Goal: Find specific fact: Find specific fact

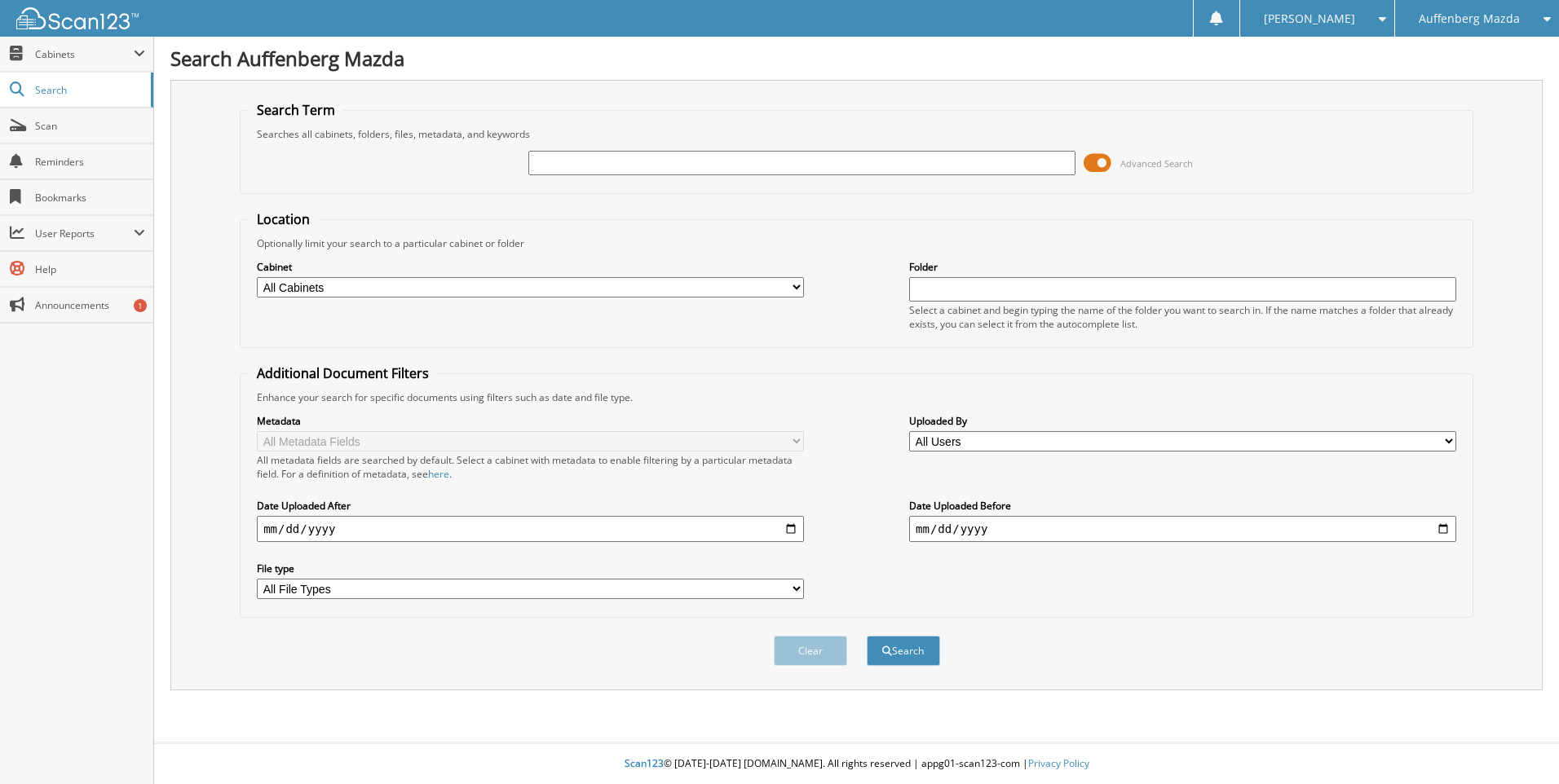
paste input "SN357205"
type input "SN357205"
click at [866, 636] on button "Search" at bounding box center [903, 650] width 73 height 31
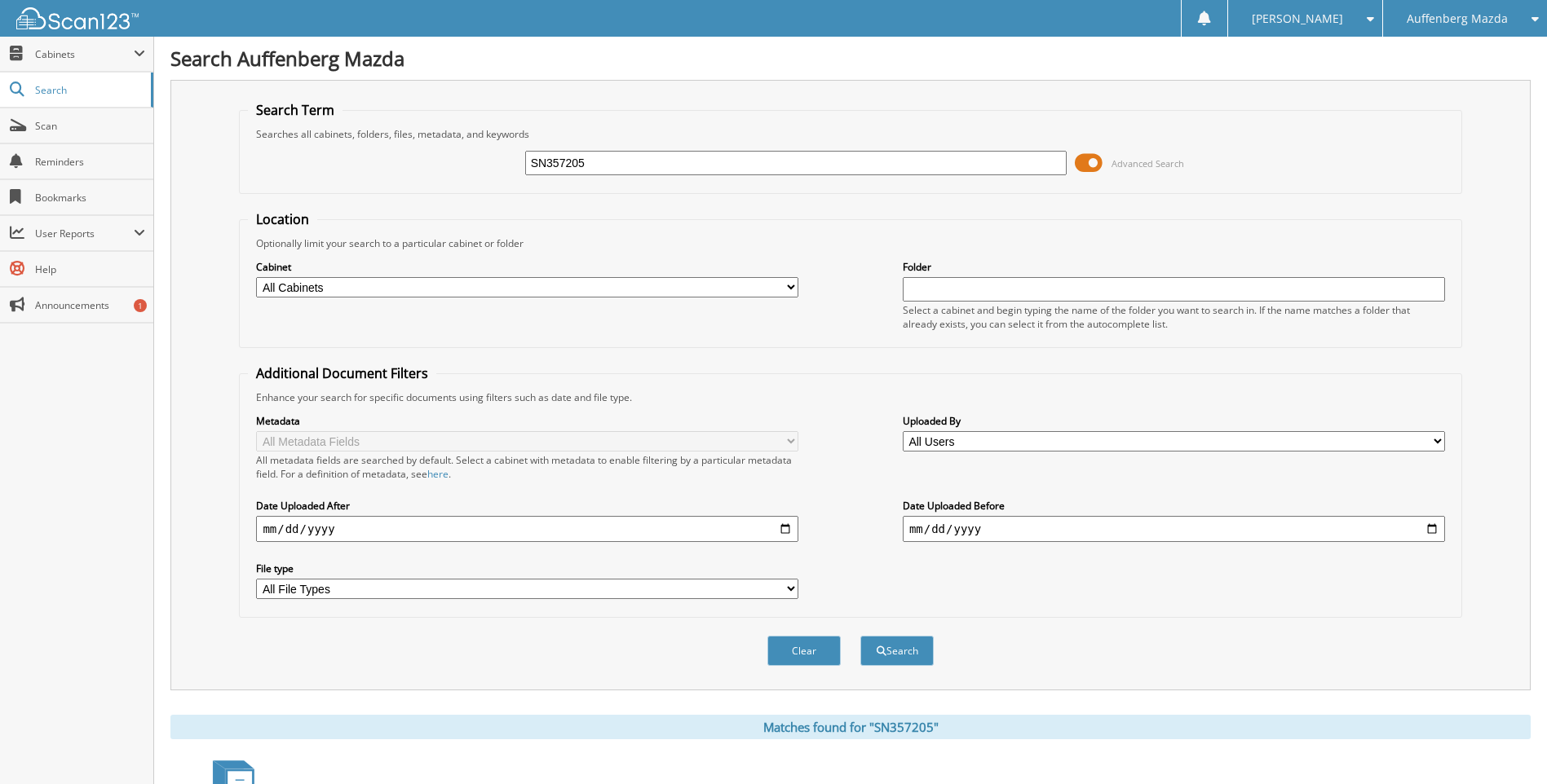
click at [604, 162] on input "SN357205" at bounding box center [796, 163] width 542 height 24
paste input "0709399"
type input "S0709399"
click at [860, 636] on button "Search" at bounding box center [897, 650] width 73 height 31
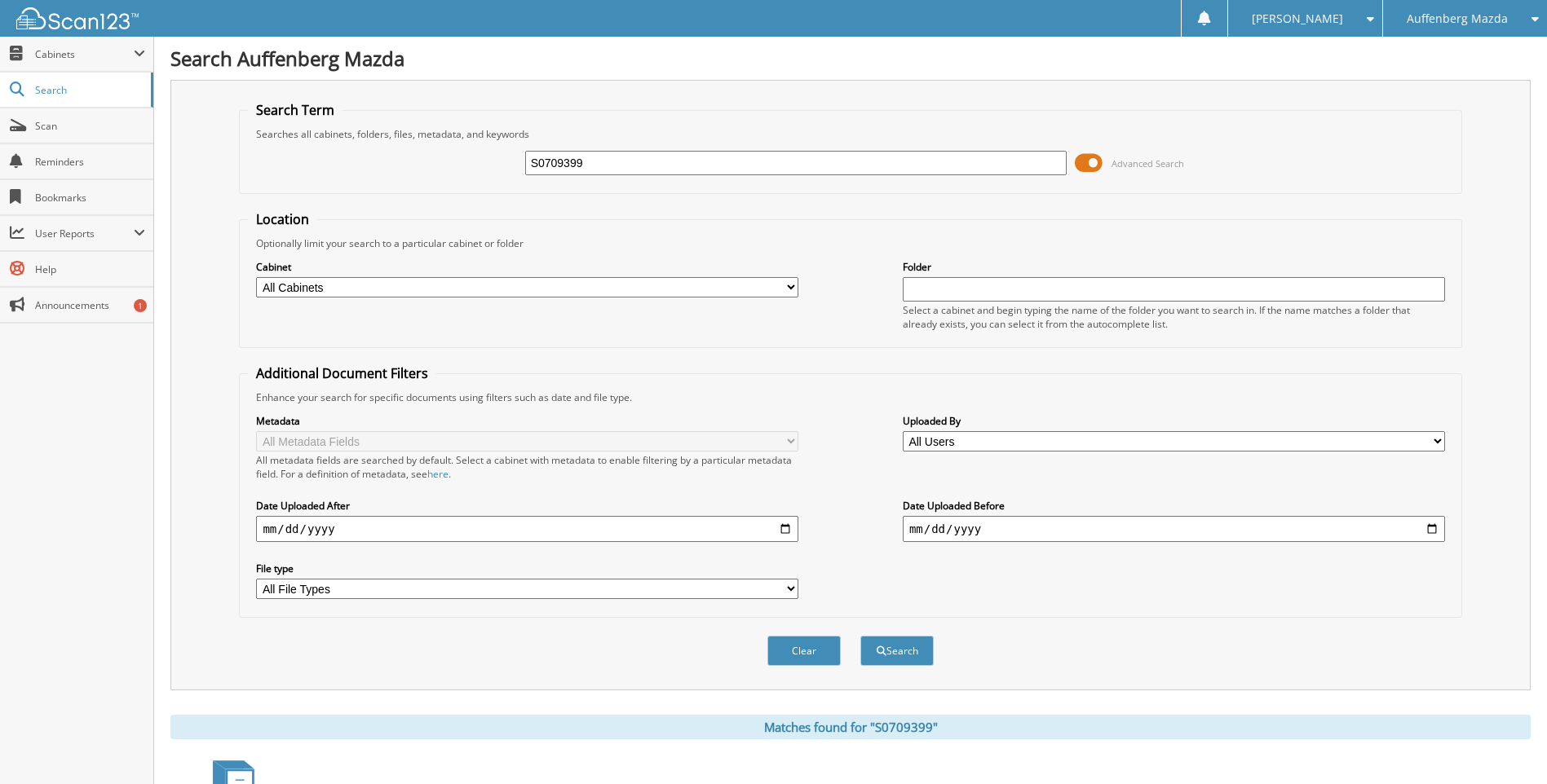
click at [571, 159] on input "S0709399" at bounding box center [796, 163] width 542 height 24
type input "53560"
click at [860, 636] on button "Search" at bounding box center [897, 650] width 73 height 31
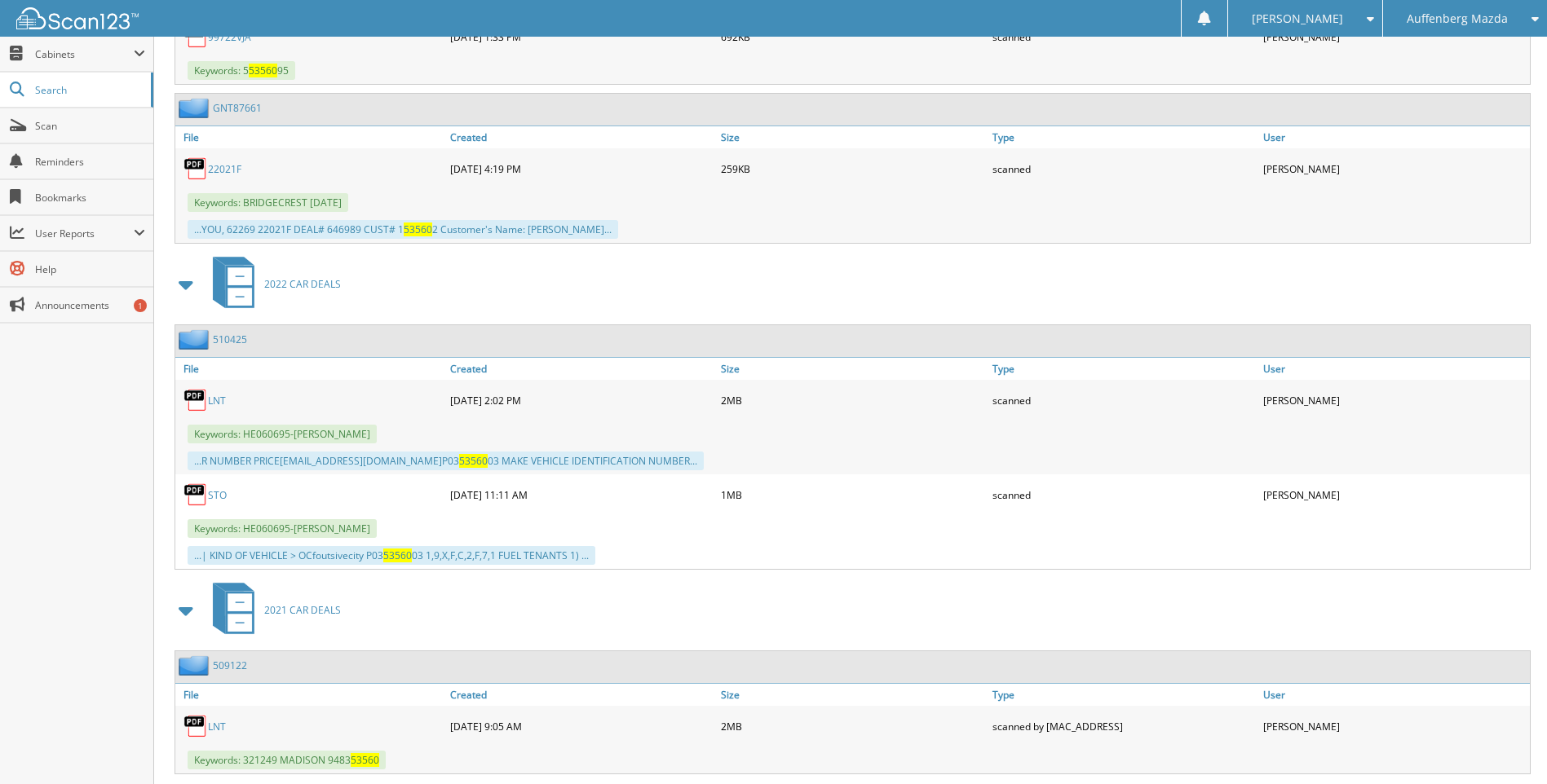
scroll to position [1888, 0]
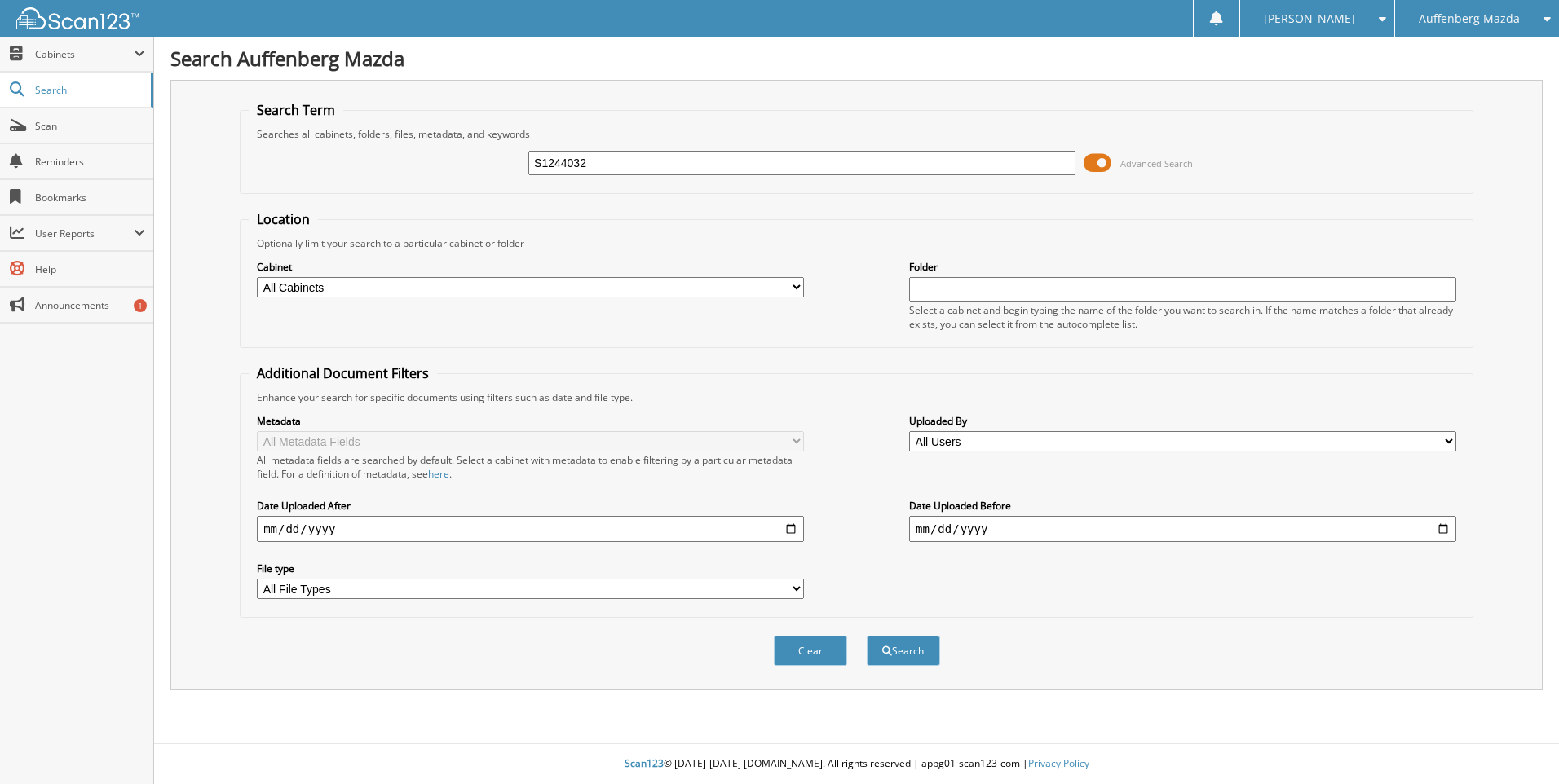
type input "S1244032"
click at [866, 636] on button "Search" at bounding box center [903, 650] width 73 height 31
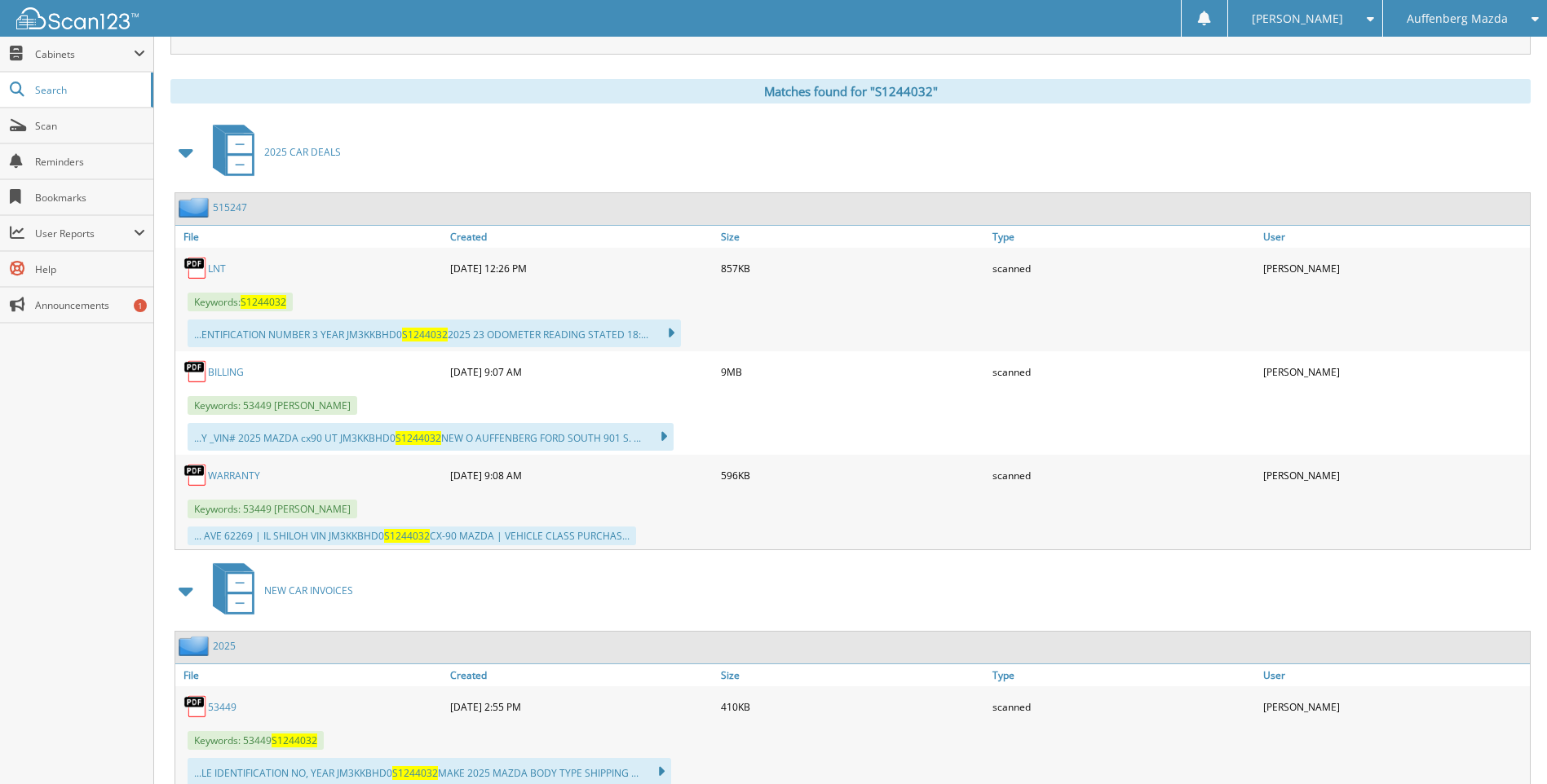
scroll to position [529, 0]
